Goal: Task Accomplishment & Management: Manage account settings

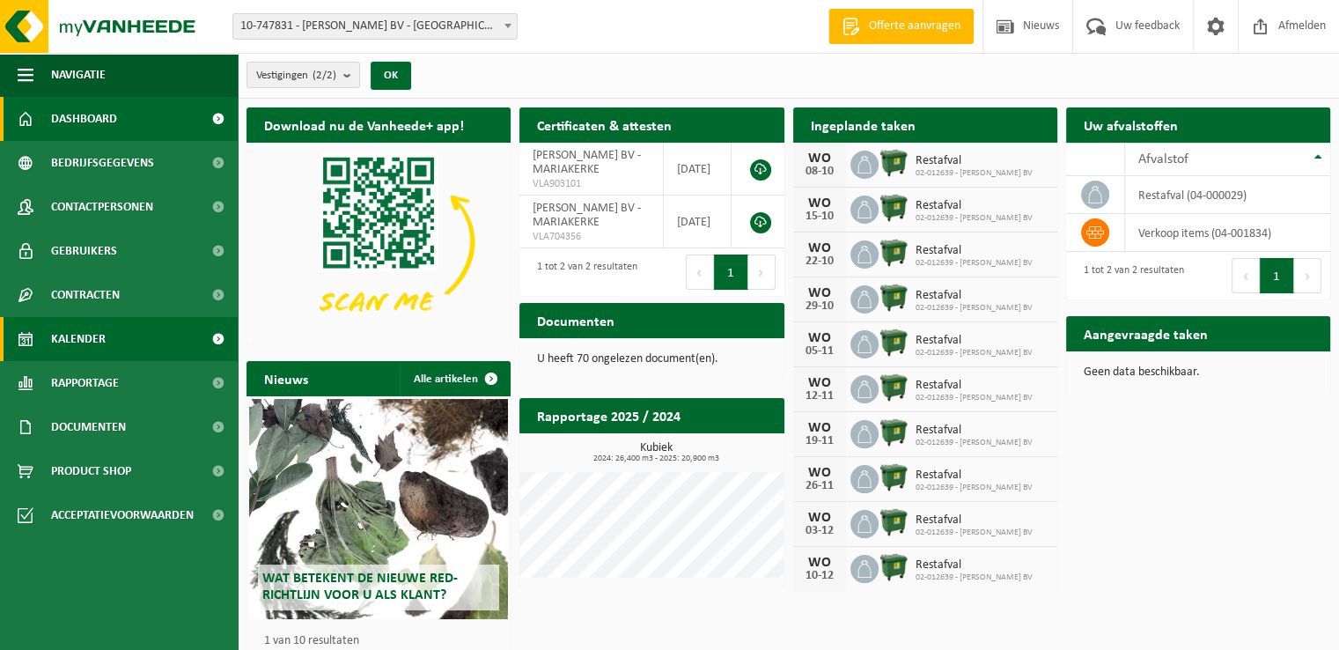
click at [77, 342] on span "Kalender" at bounding box center [78, 339] width 55 height 44
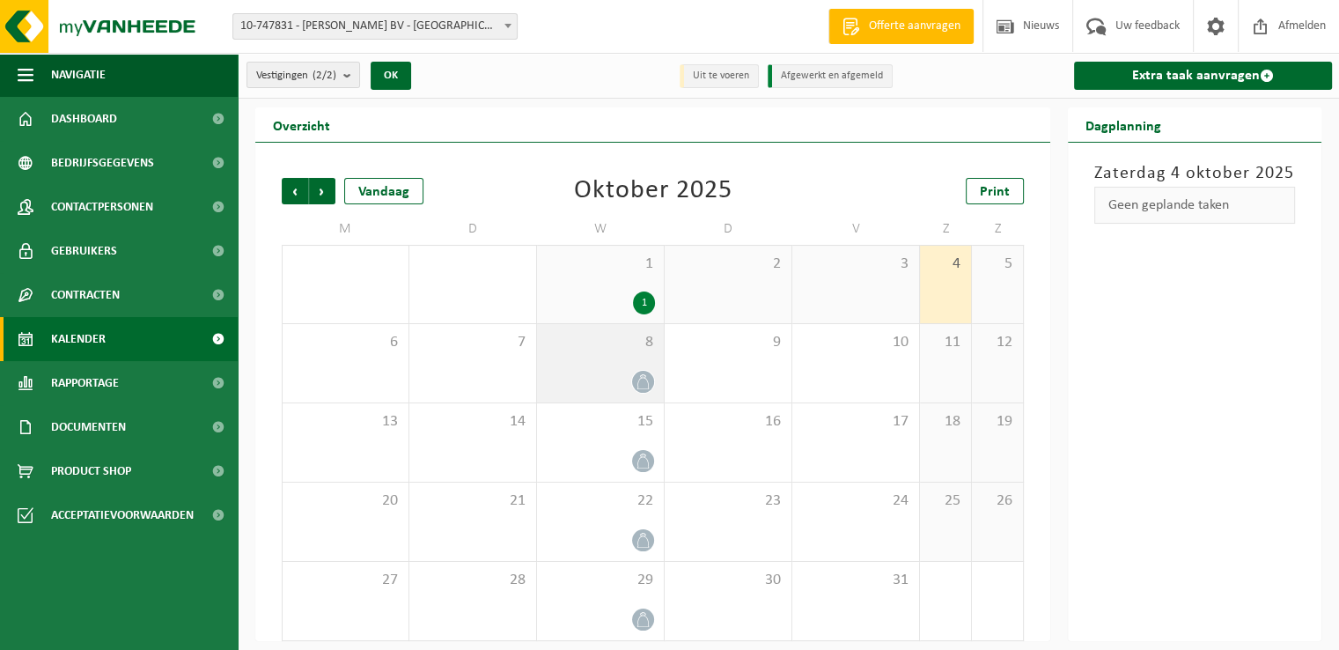
click at [637, 381] on icon at bounding box center [643, 381] width 15 height 15
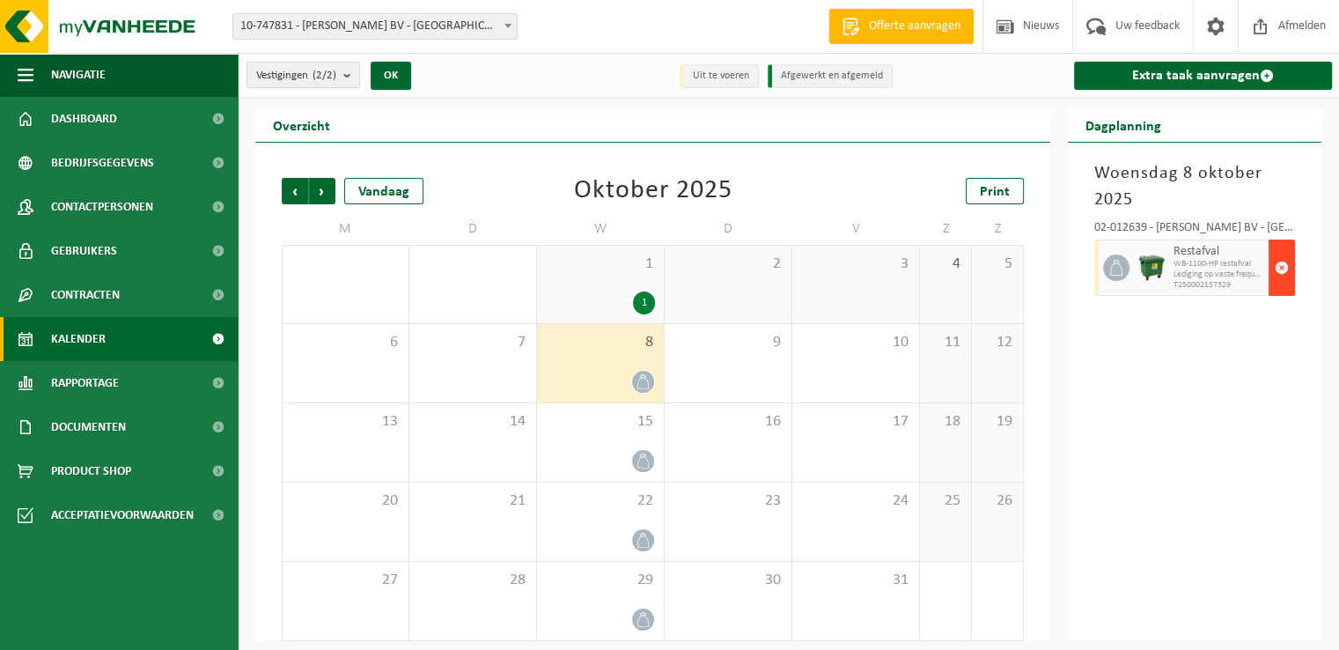
click at [1283, 274] on span "button" at bounding box center [1282, 267] width 14 height 35
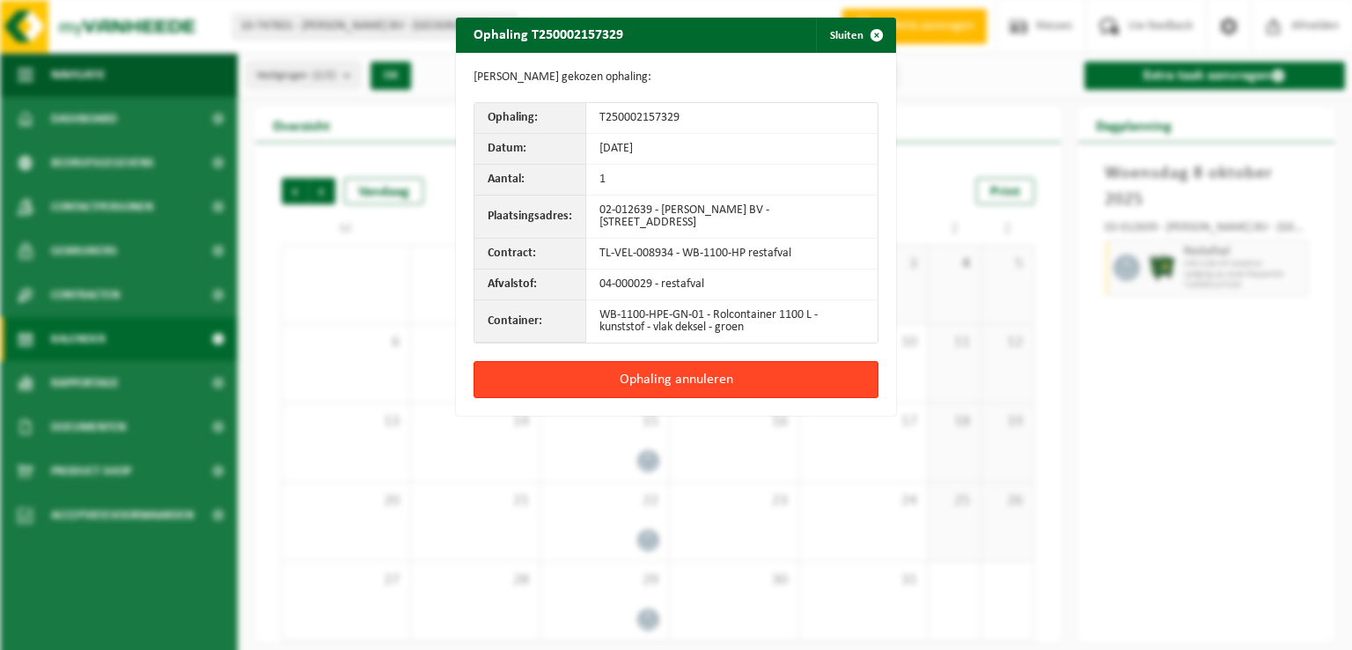
click at [810, 381] on button "Ophaling annuleren" at bounding box center [676, 379] width 405 height 37
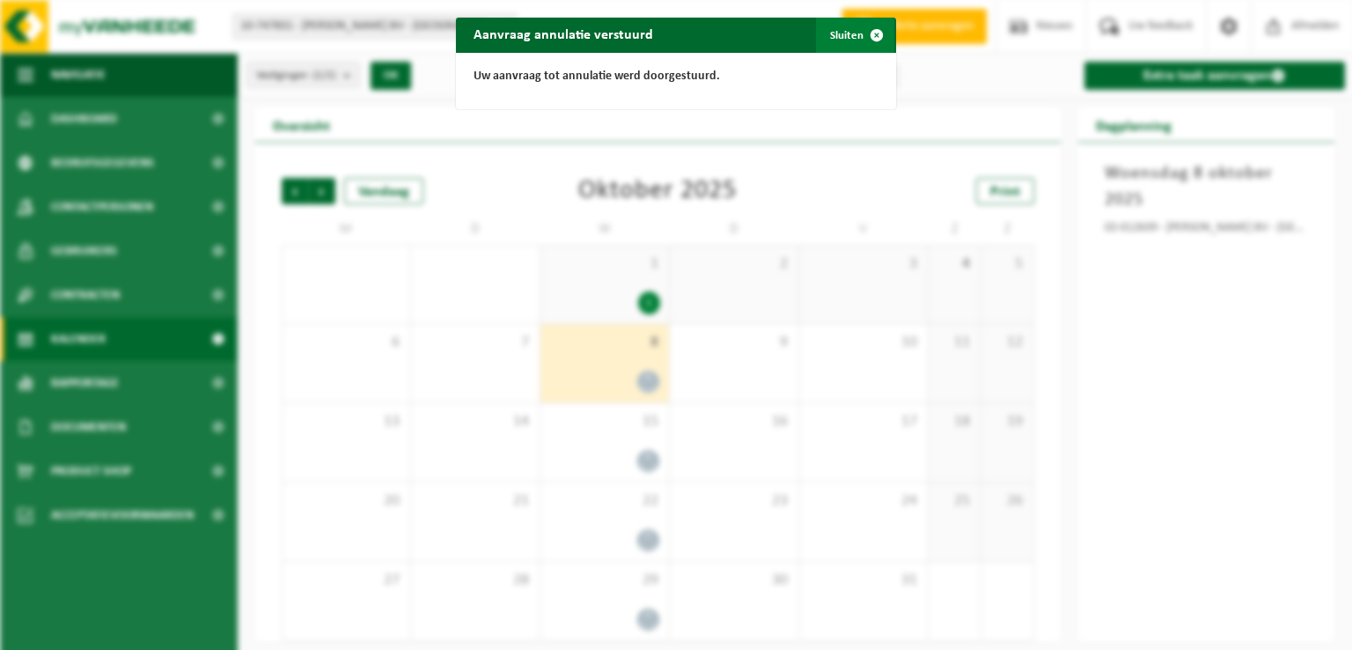
click at [866, 34] on span "button" at bounding box center [876, 35] width 35 height 35
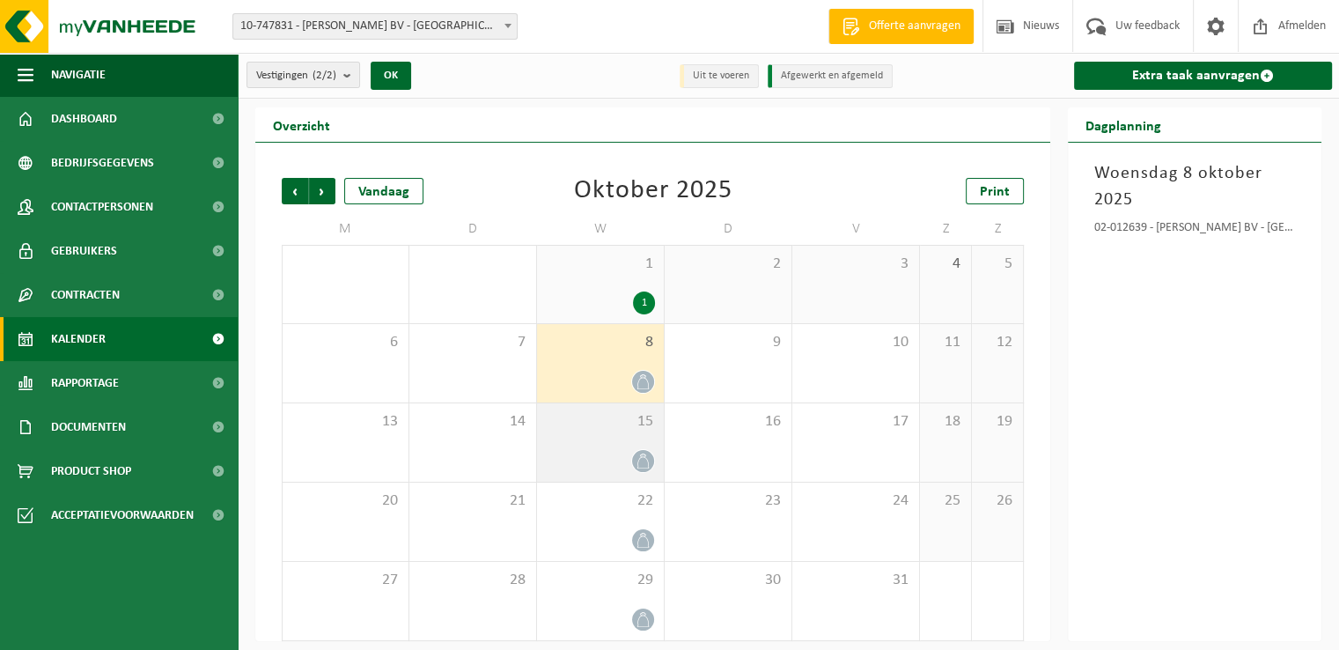
click at [648, 459] on icon at bounding box center [642, 460] width 11 height 15
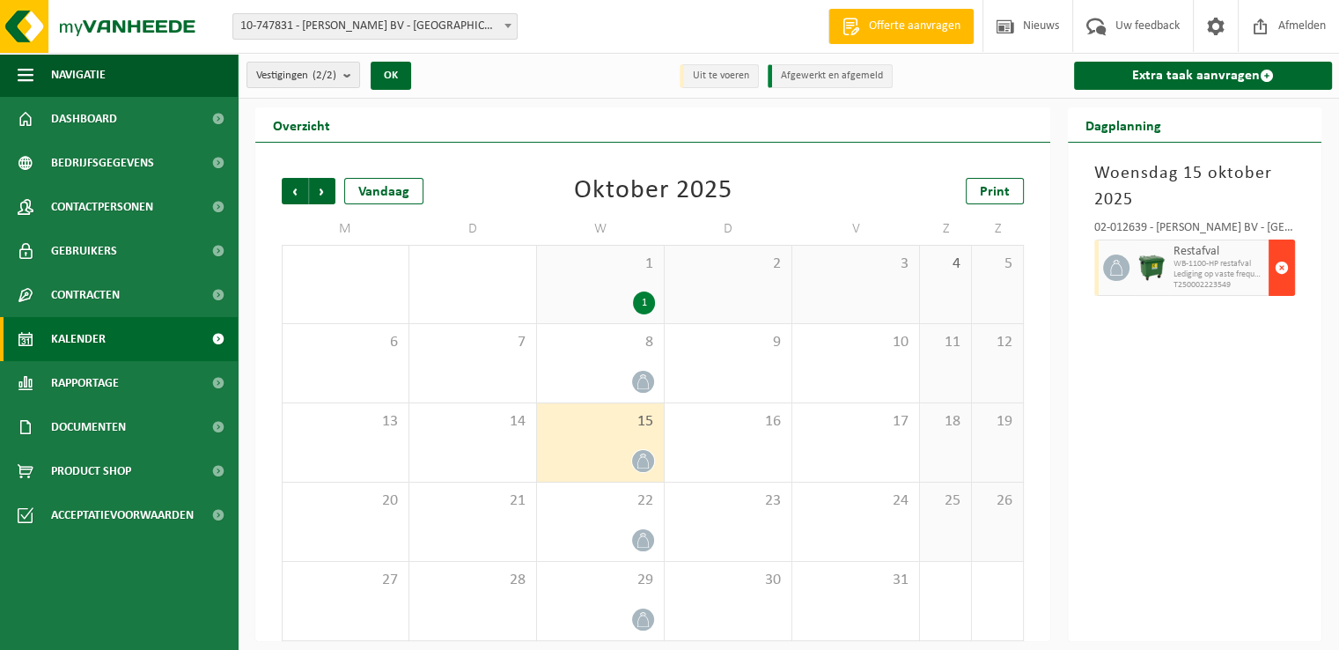
click at [1280, 267] on span "button" at bounding box center [1282, 267] width 14 height 35
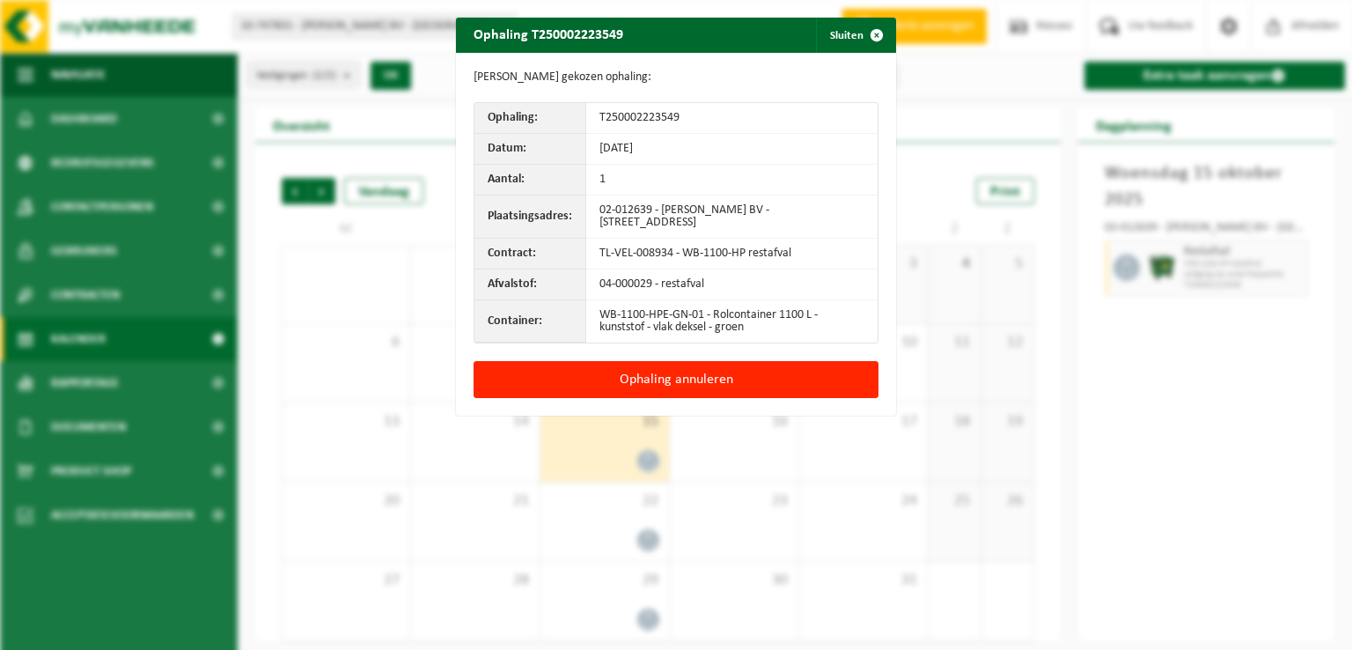
click at [797, 398] on div "Ophaling annuleren" at bounding box center [676, 388] width 440 height 55
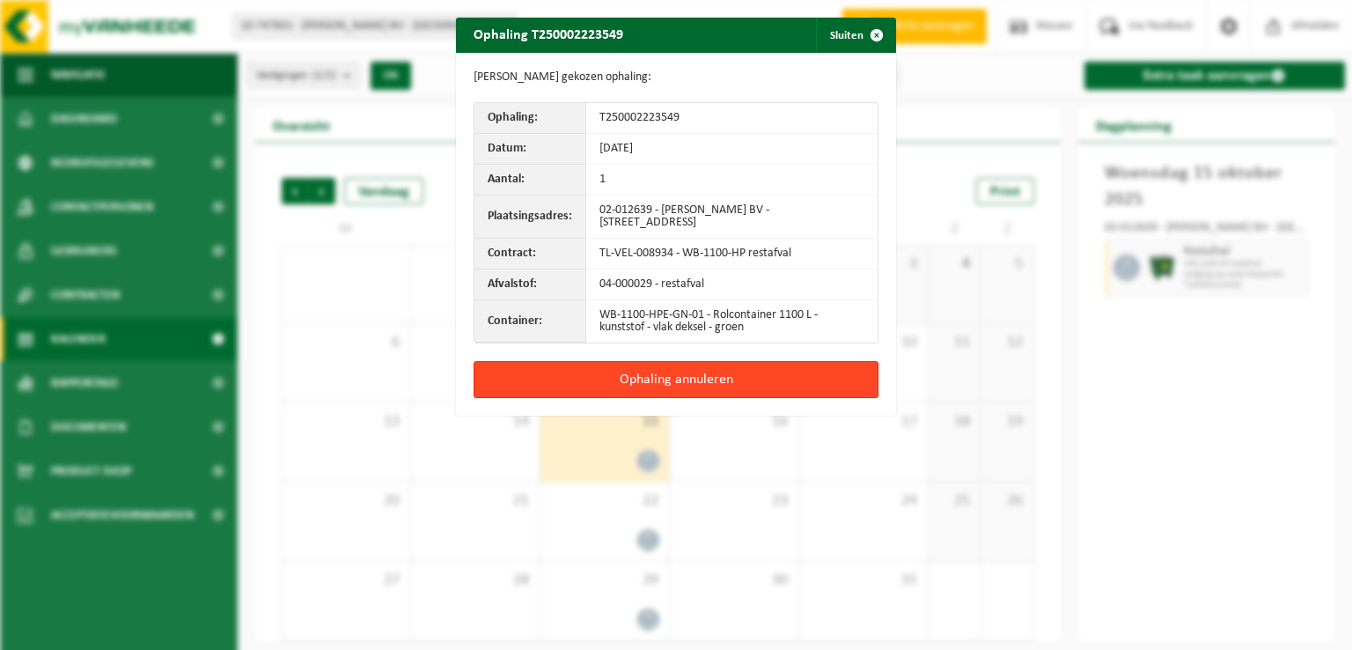
click at [796, 383] on button "Ophaling annuleren" at bounding box center [676, 379] width 405 height 37
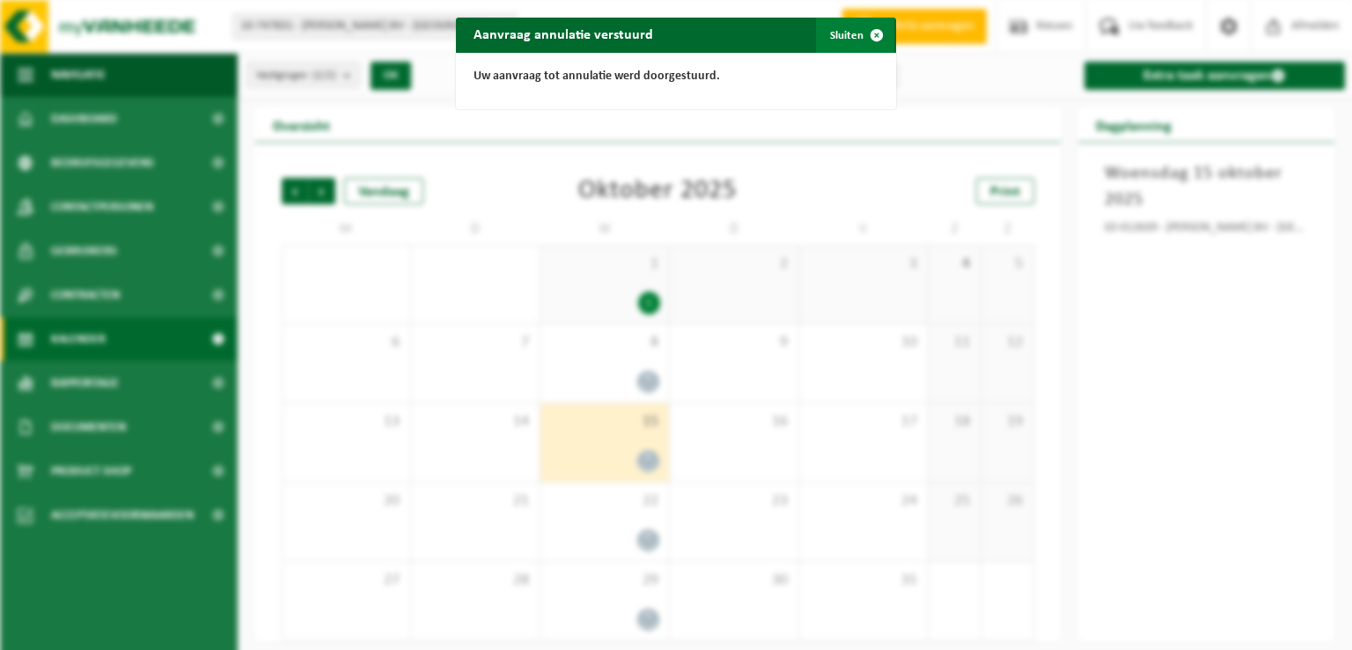
click at [866, 29] on span "button" at bounding box center [876, 35] width 35 height 35
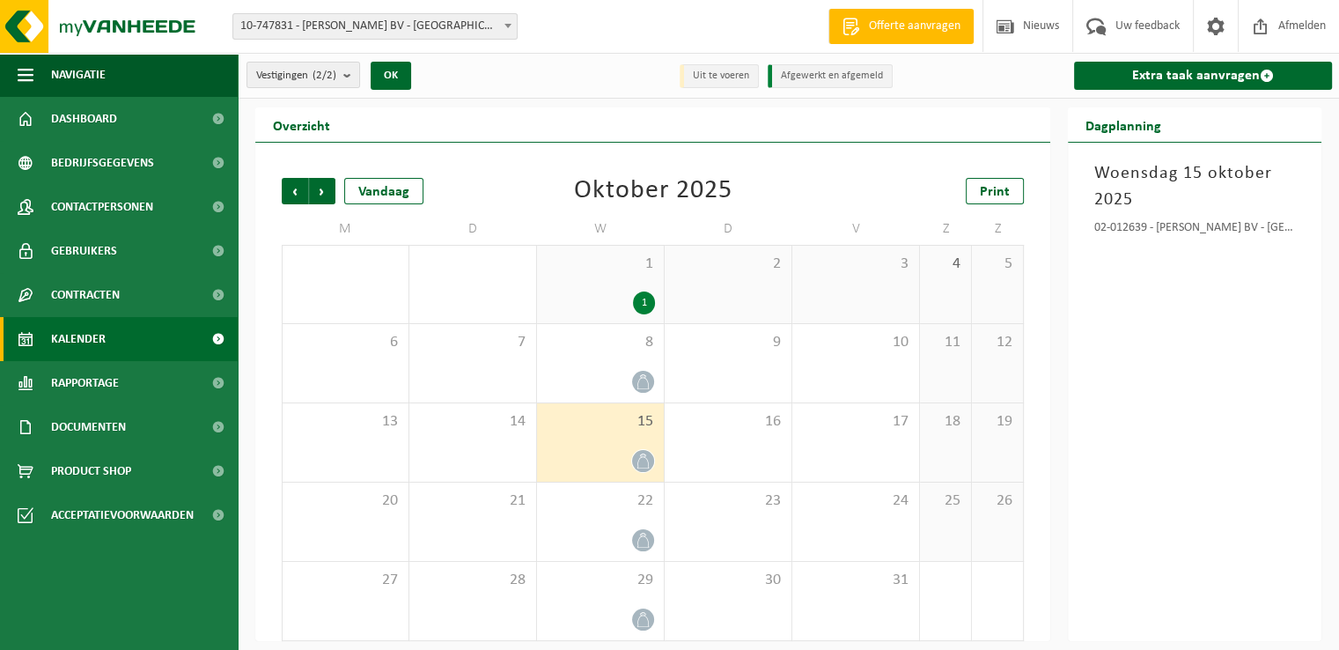
scroll to position [8, 0]
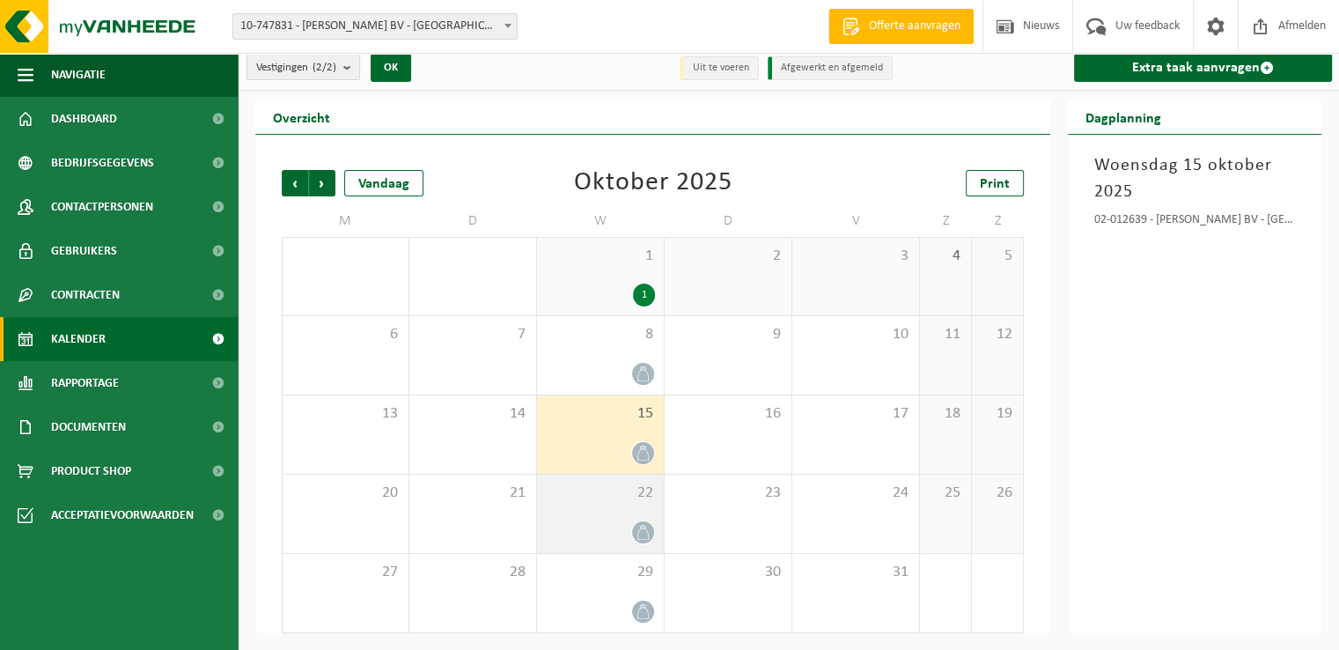
click at [639, 531] on icon at bounding box center [643, 532] width 15 height 15
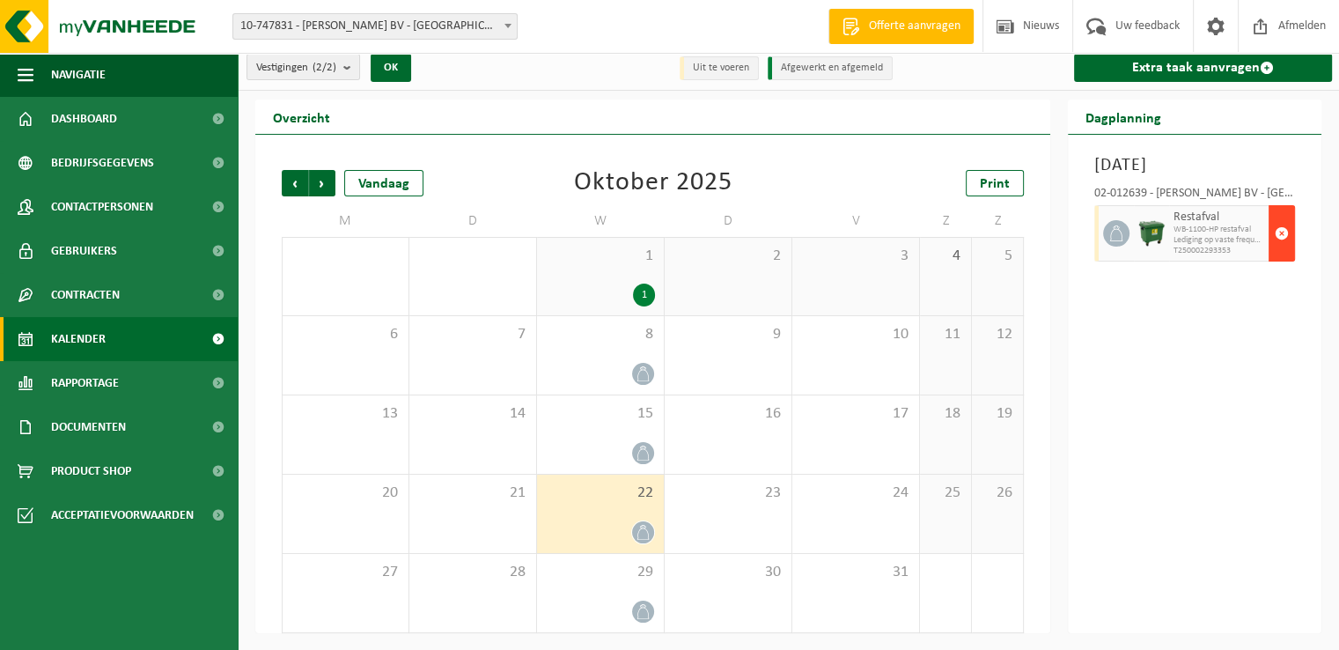
click at [1281, 251] on span "button" at bounding box center [1282, 233] width 14 height 35
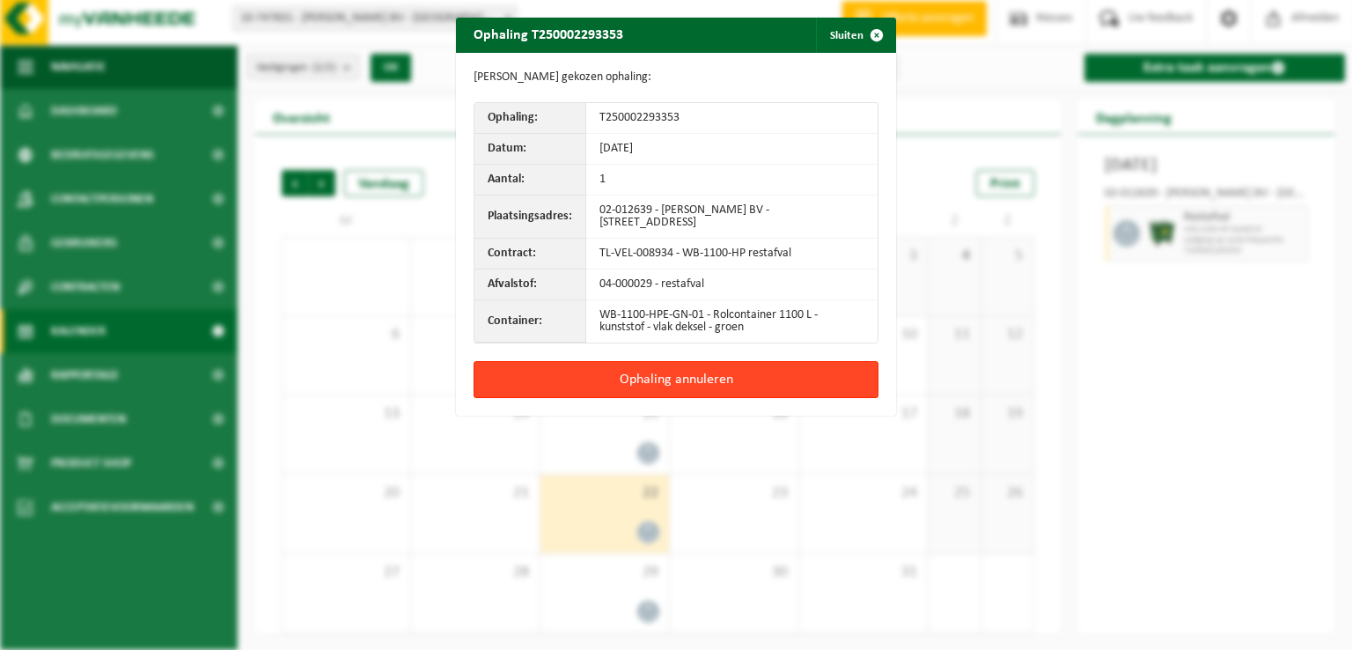
click at [701, 378] on button "Ophaling annuleren" at bounding box center [676, 379] width 405 height 37
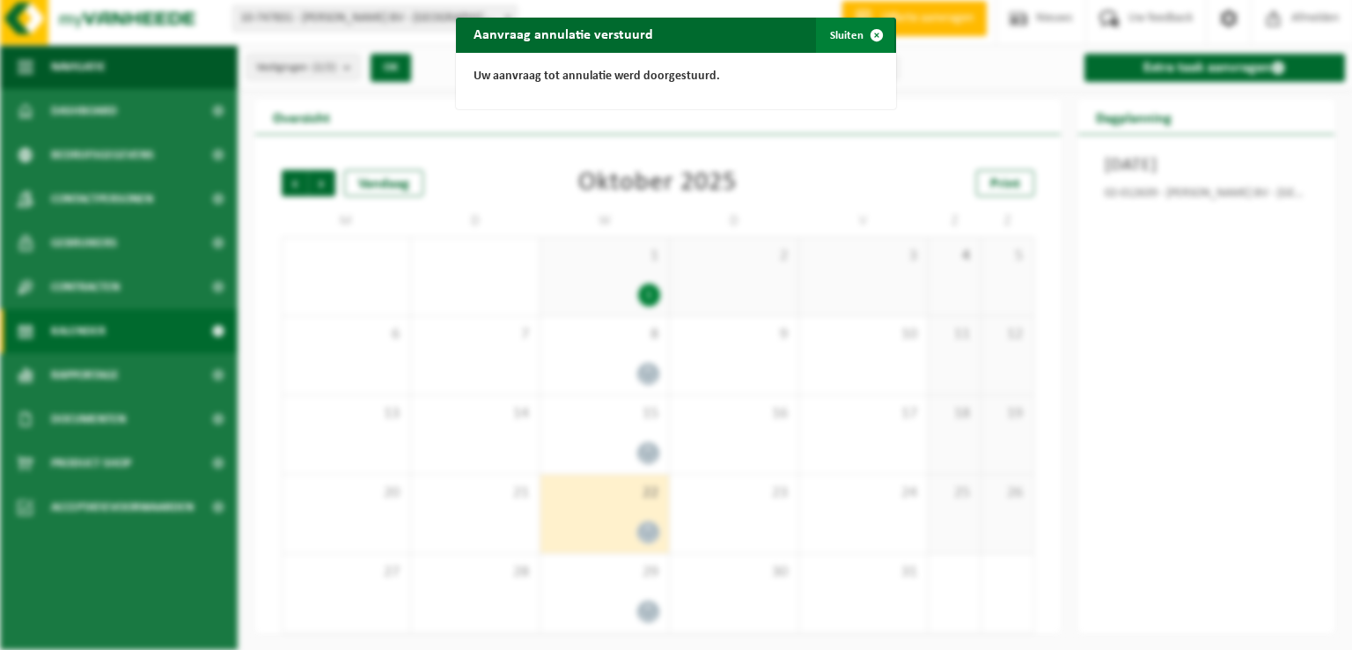
click at [871, 26] on span "button" at bounding box center [876, 35] width 35 height 35
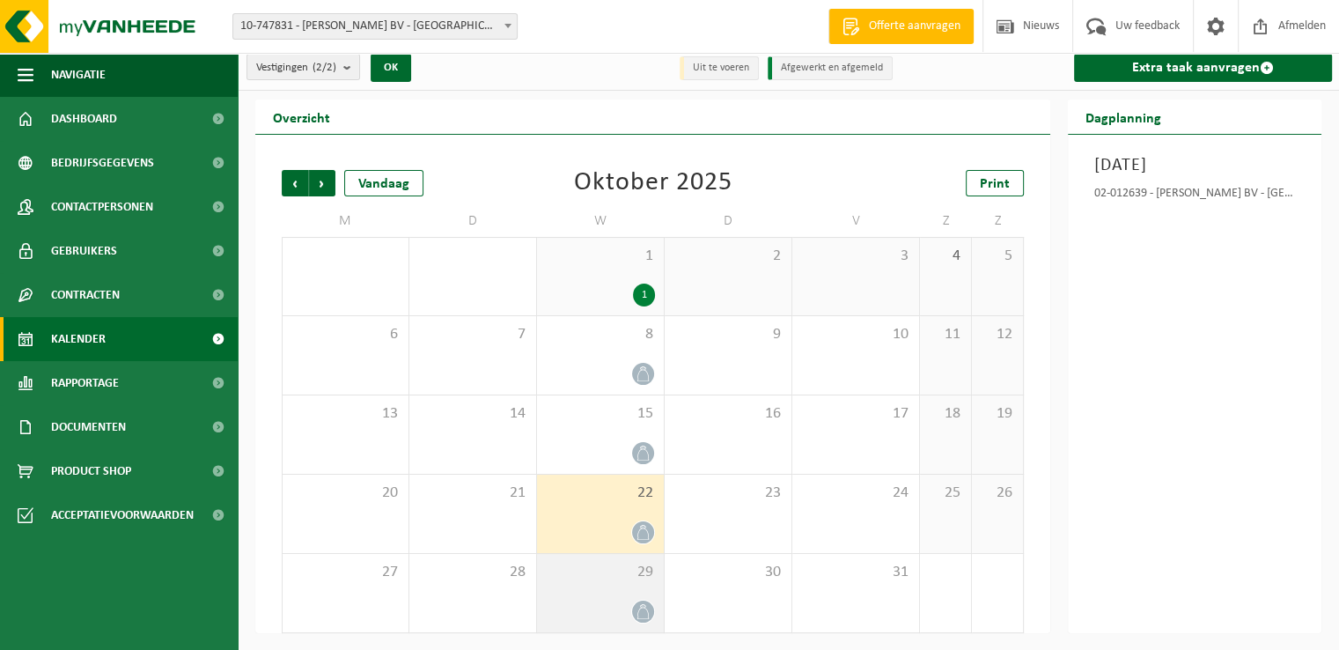
click at [642, 606] on icon at bounding box center [643, 611] width 15 height 15
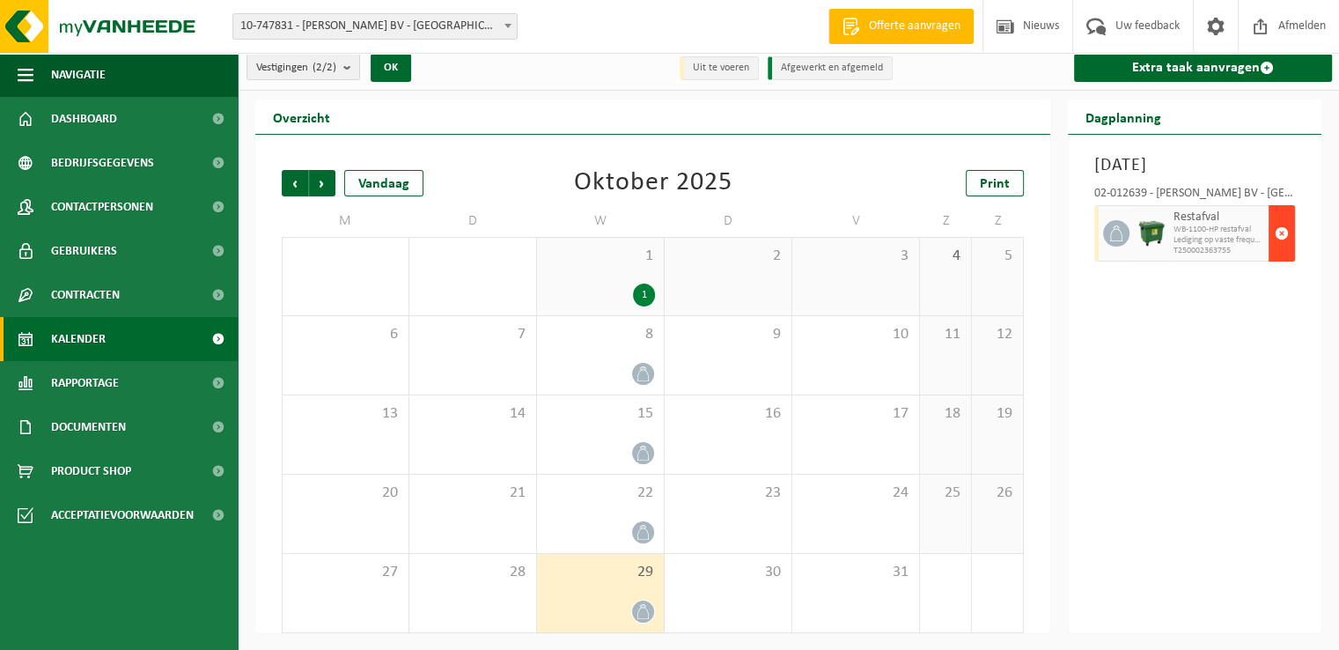
click at [1282, 251] on span "button" at bounding box center [1282, 233] width 14 height 35
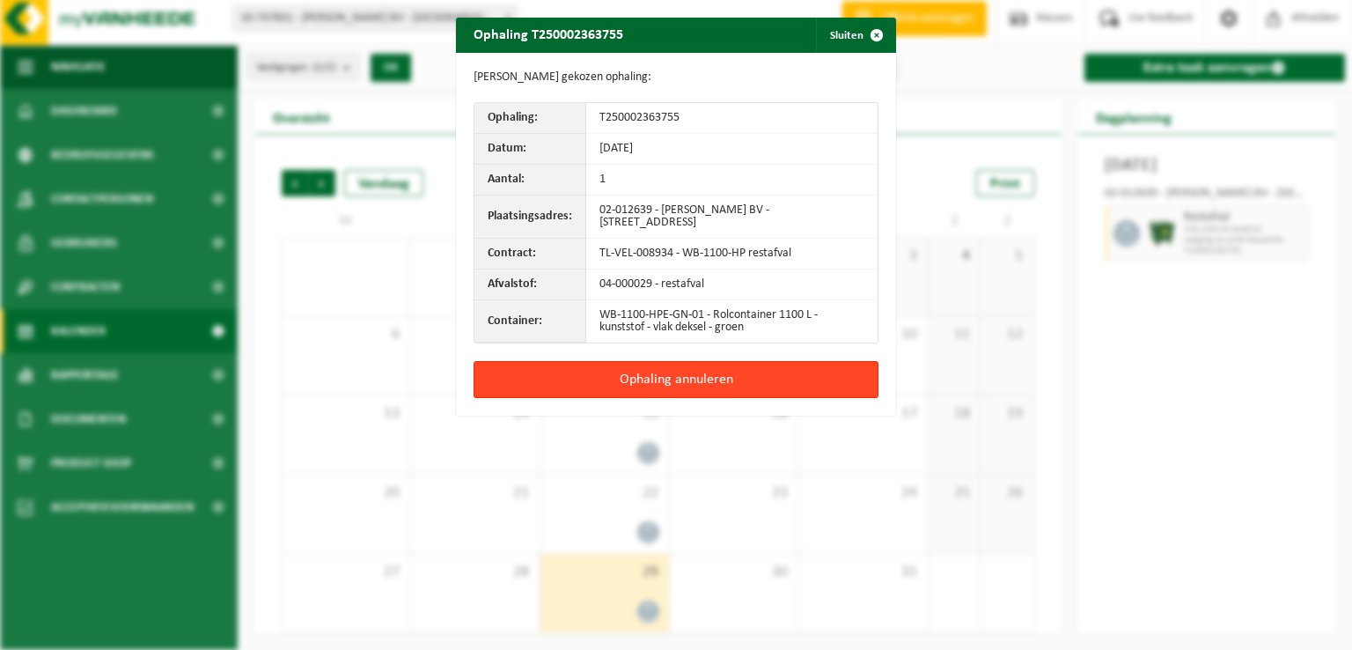
click at [771, 373] on button "Ophaling annuleren" at bounding box center [676, 379] width 405 height 37
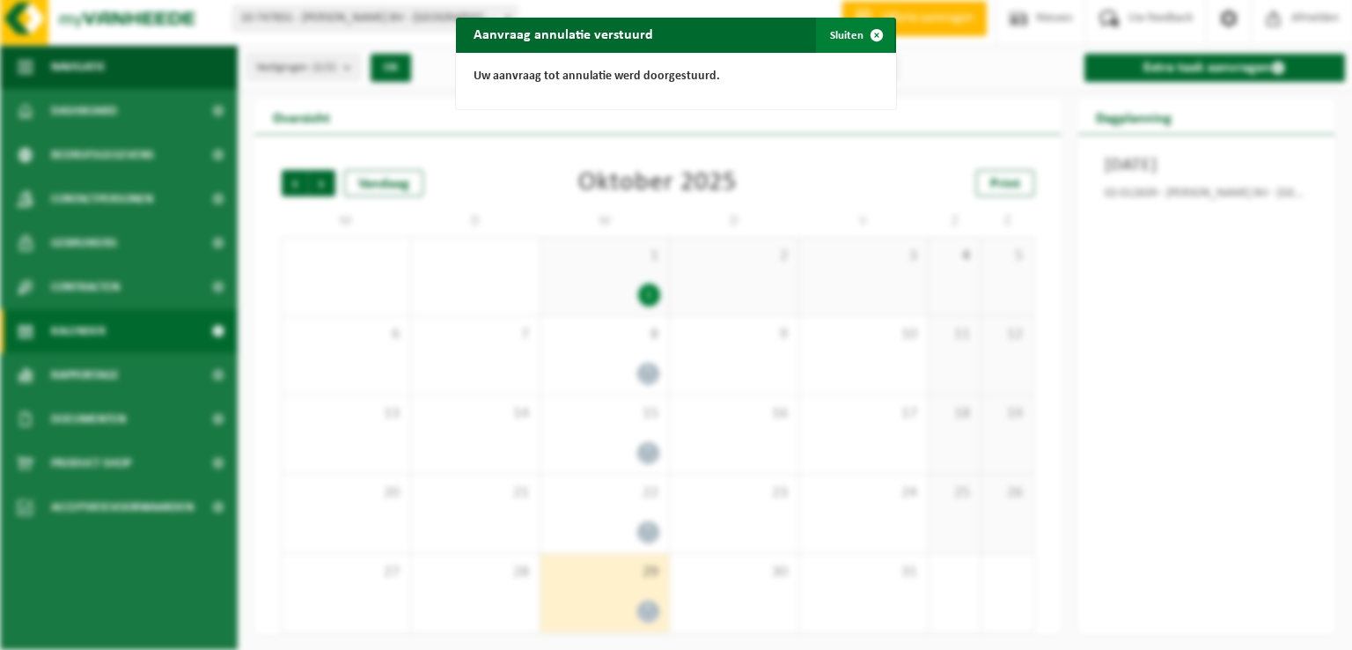
click at [869, 35] on span "button" at bounding box center [876, 35] width 35 height 35
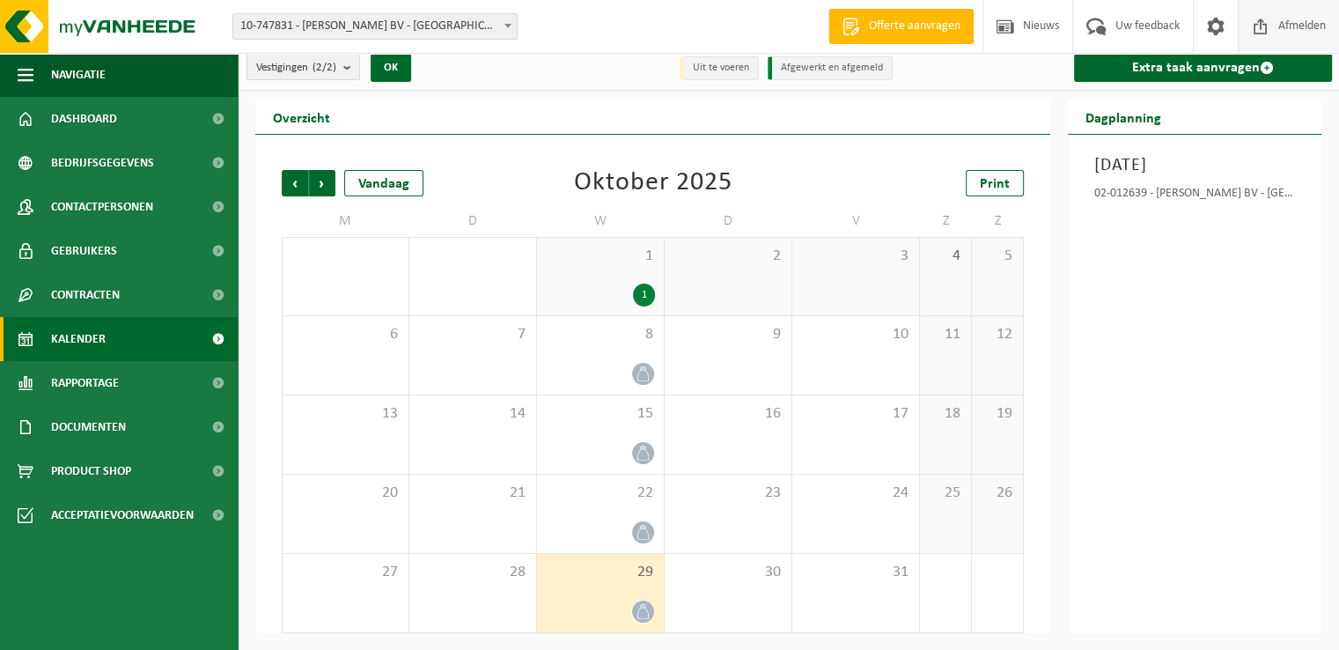
click at [1317, 30] on span "Afmelden" at bounding box center [1302, 26] width 56 height 52
